Goal: Communication & Community: Answer question/provide support

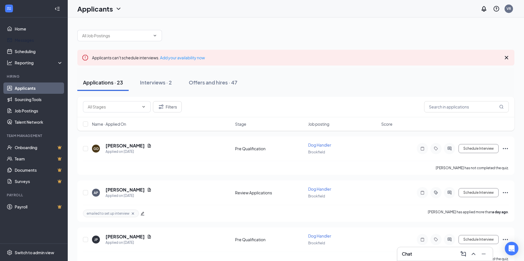
drag, startPoint x: 0, startPoint y: 0, endPoint x: 40, endPoint y: 41, distance: 56.9
click at [40, 40] on link "Messages" at bounding box center [39, 39] width 48 height 11
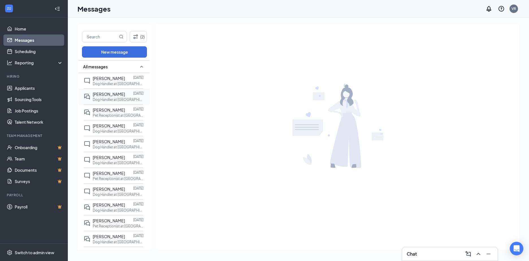
click at [104, 102] on p "Dog Handler at [GEOGRAPHIC_DATA]" at bounding box center [118, 99] width 51 height 5
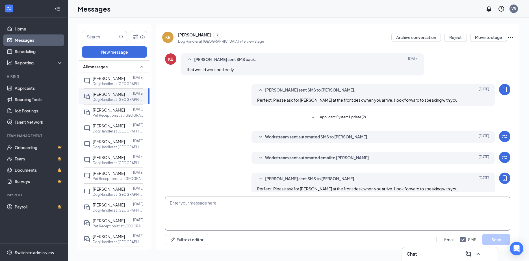
scroll to position [192, 0]
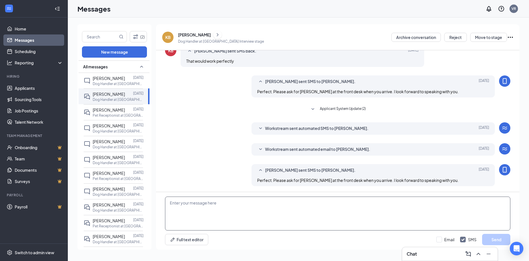
click at [258, 204] on textarea at bounding box center [337, 214] width 345 height 34
type textarea "Hi [PERSON_NAME], I saw your declined calendar invite this morning. Were you lo…"
click at [499, 238] on button "Send" at bounding box center [496, 239] width 28 height 11
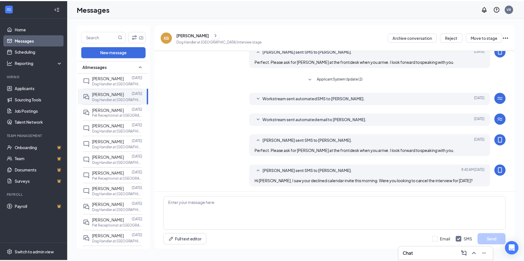
scroll to position [223, 0]
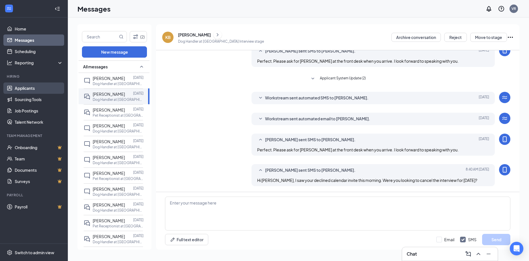
click at [25, 86] on link "Applicants" at bounding box center [39, 87] width 48 height 11
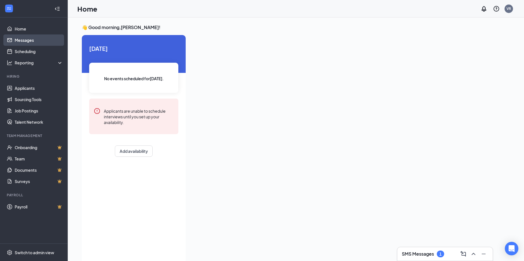
click at [25, 39] on link "Messages" at bounding box center [39, 39] width 48 height 11
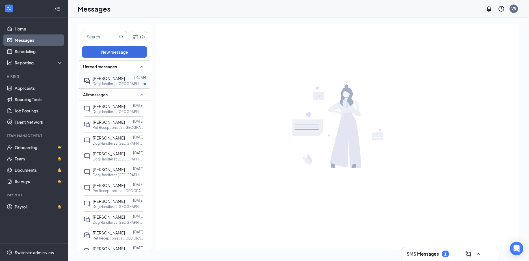
click at [114, 84] on p "Dog Handler at [GEOGRAPHIC_DATA]" at bounding box center [118, 83] width 51 height 5
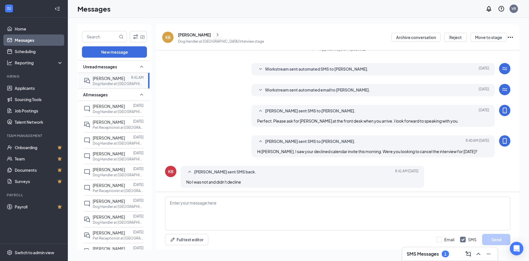
scroll to position [118, 0]
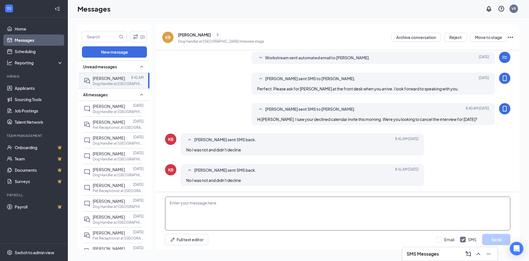
click at [223, 203] on textarea at bounding box center [337, 214] width 345 height 34
type textarea "Okay, must have been an error on outlooks end. Thank you for clarifying for me.…"
click at [495, 237] on button "Send" at bounding box center [496, 239] width 28 height 11
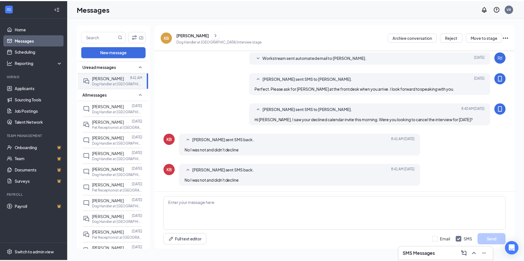
scroll to position [148, 0]
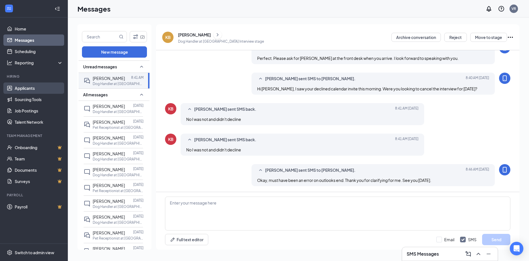
click at [33, 89] on link "Applicants" at bounding box center [39, 87] width 48 height 11
